Goal: Find specific page/section: Find specific page/section

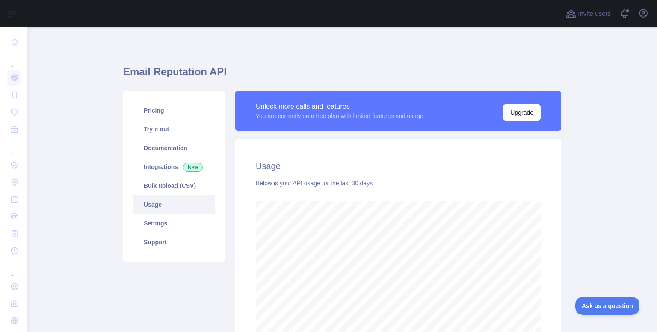
scroll to position [304, 622]
